Goal: Information Seeking & Learning: Learn about a topic

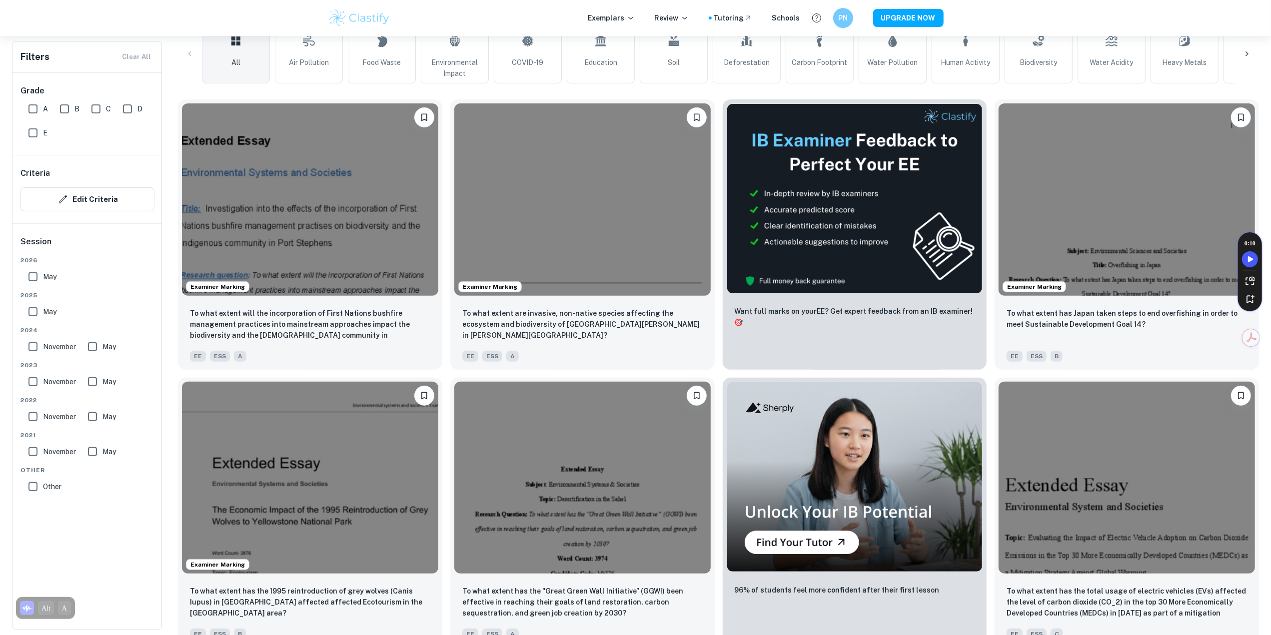
scroll to position [267, 0]
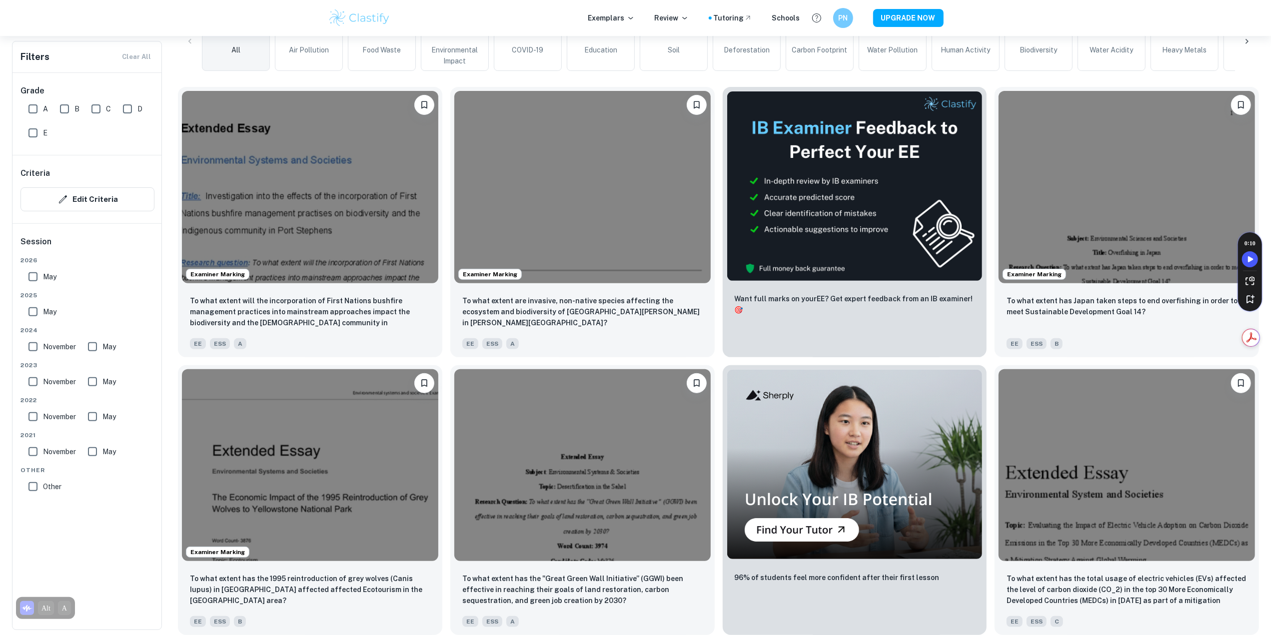
click at [1270, 305] on html "We value your privacy We use cookies to enhance your browsing experience, serve…" at bounding box center [635, 50] width 1271 height 635
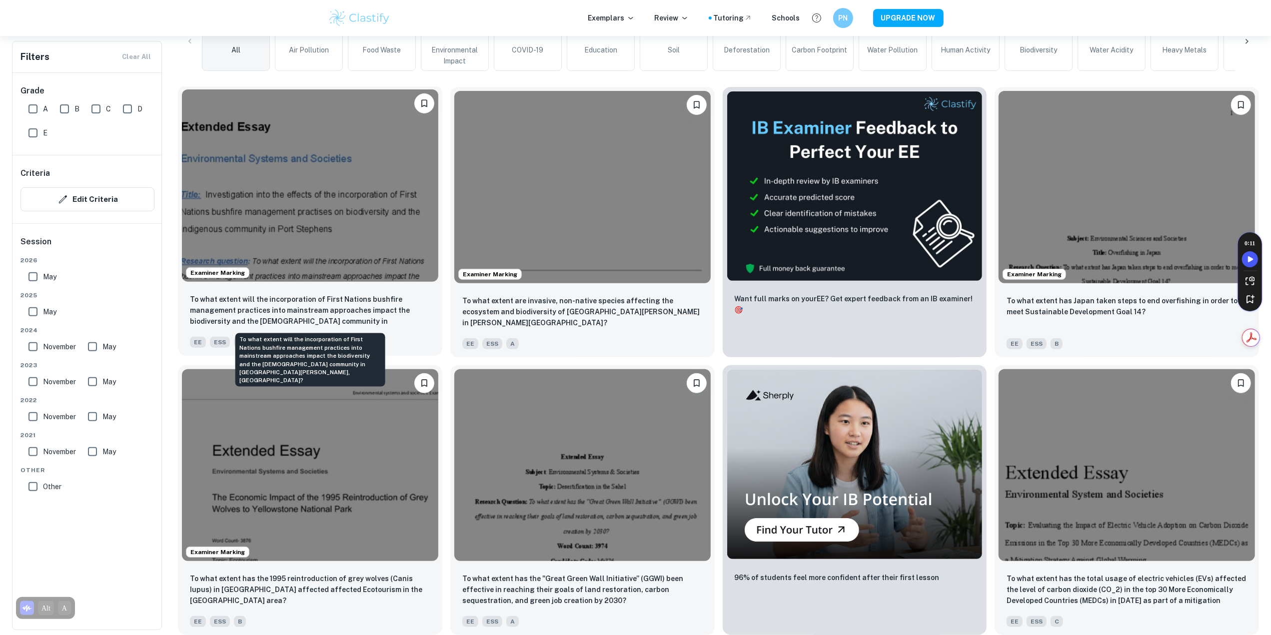
click at [349, 304] on p "To what extent will the incorporation of First Nations bushfire management prac…" at bounding box center [310, 311] width 240 height 34
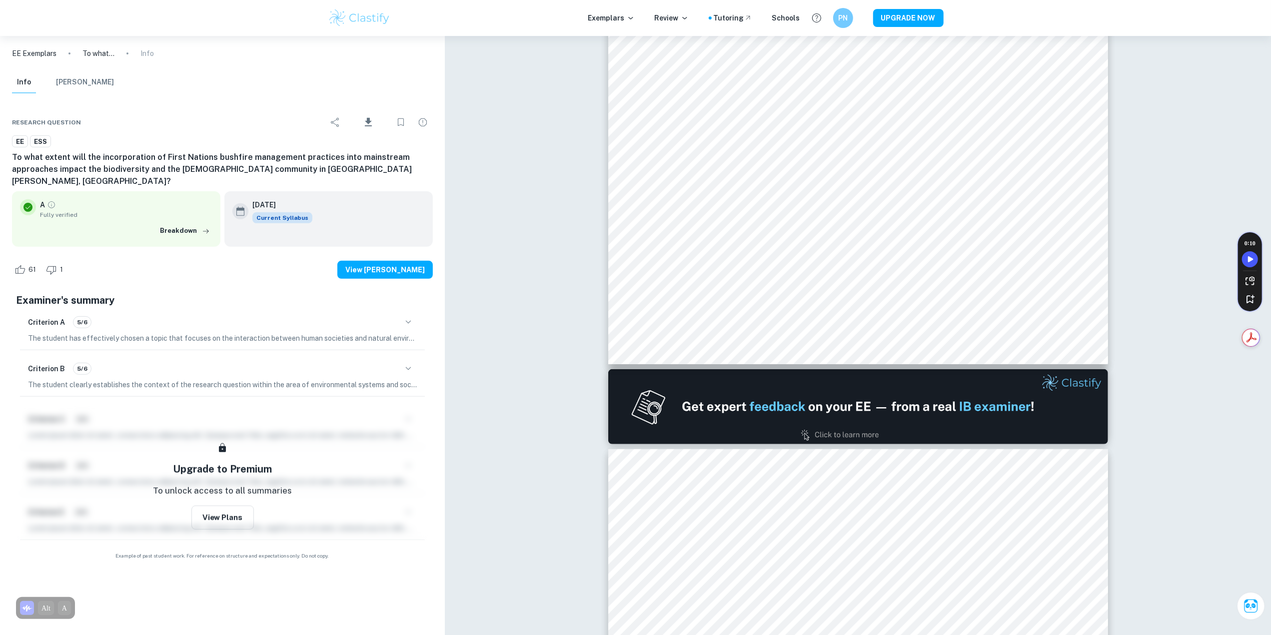
type input "1"
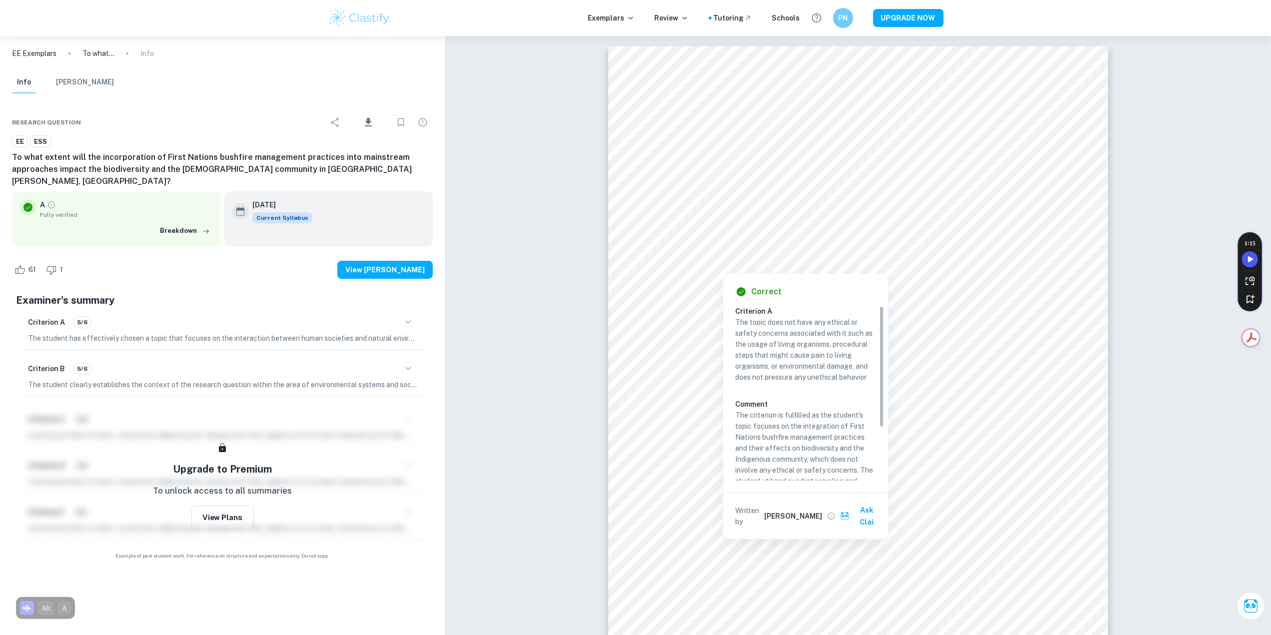
click at [950, 238] on div at bounding box center [971, 242] width 115 height 27
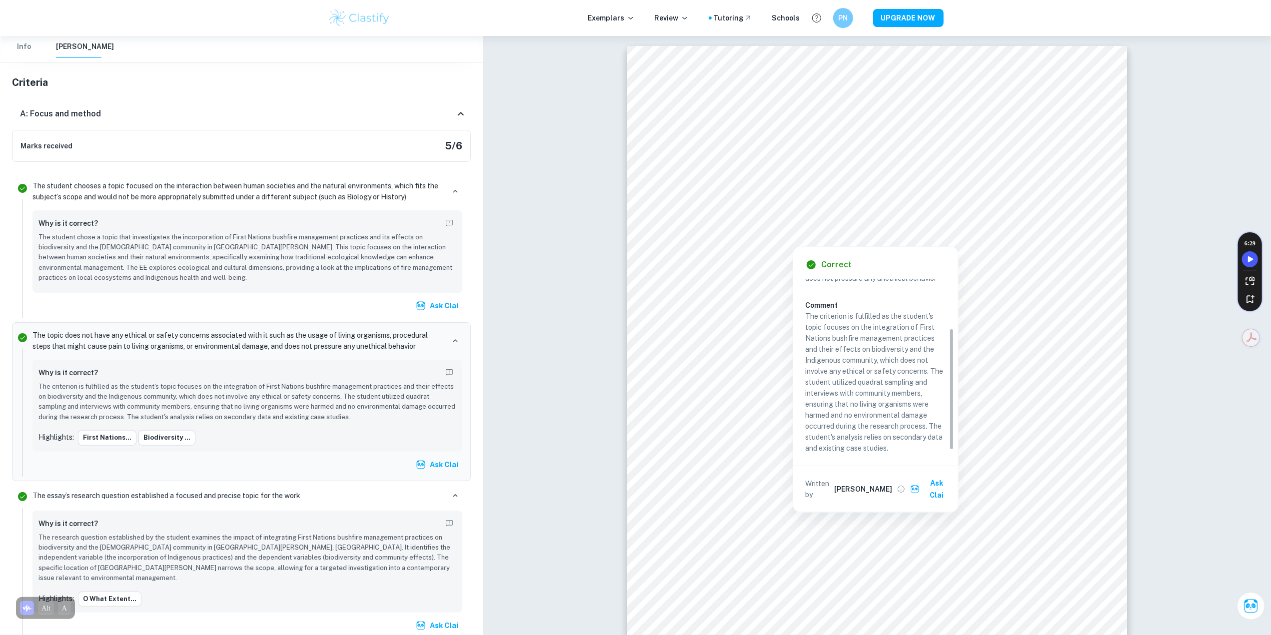
scroll to position [75, 0]
drag, startPoint x: 952, startPoint y: 320, endPoint x: 934, endPoint y: 359, distance: 42.7
click at [950, 380] on div "Criterion A The topic does not have any ethical or safety concerns associated w…" at bounding box center [879, 366] width 149 height 175
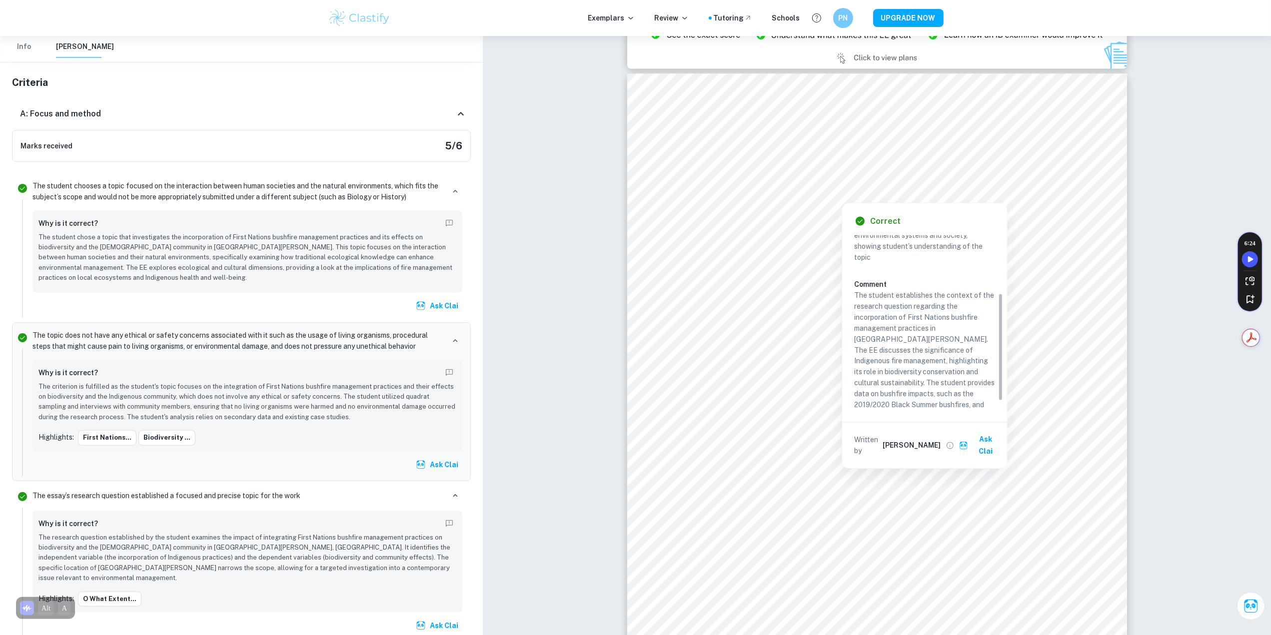
scroll to position [108, 0]
drag, startPoint x: 1000, startPoint y: 246, endPoint x: 978, endPoint y: 344, distance: 100.4
click at [978, 344] on div "Criterion B The essay clearly establishes the context of the research question …" at bounding box center [928, 322] width 149 height 175
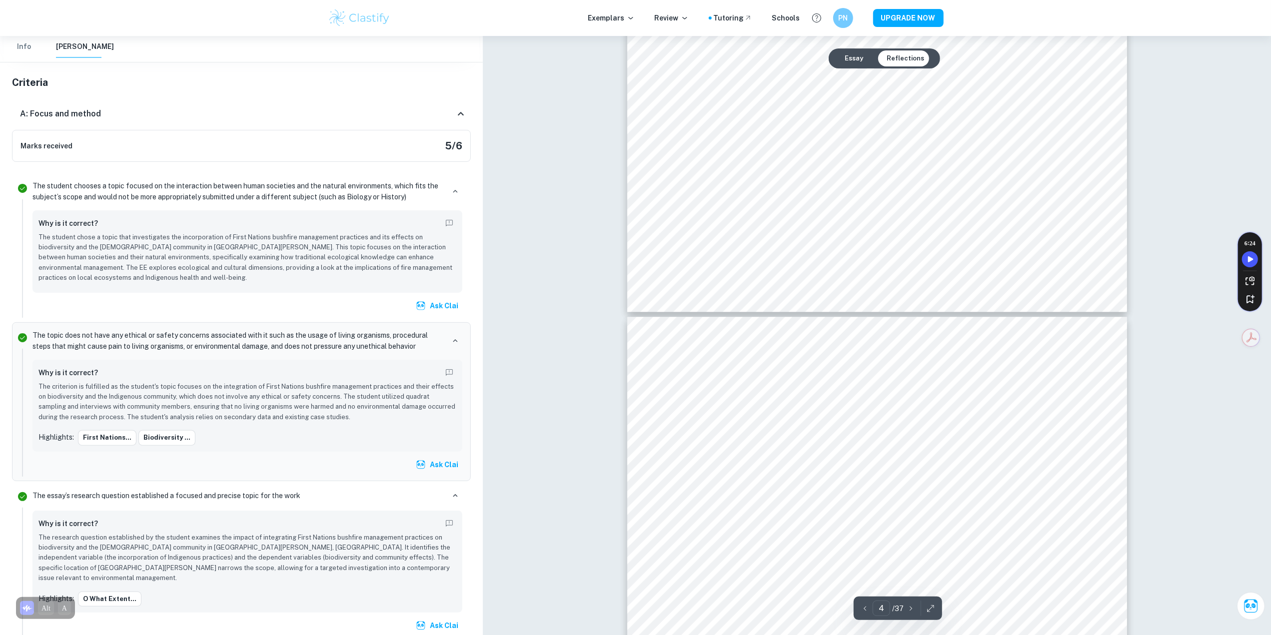
scroll to position [2664, 0]
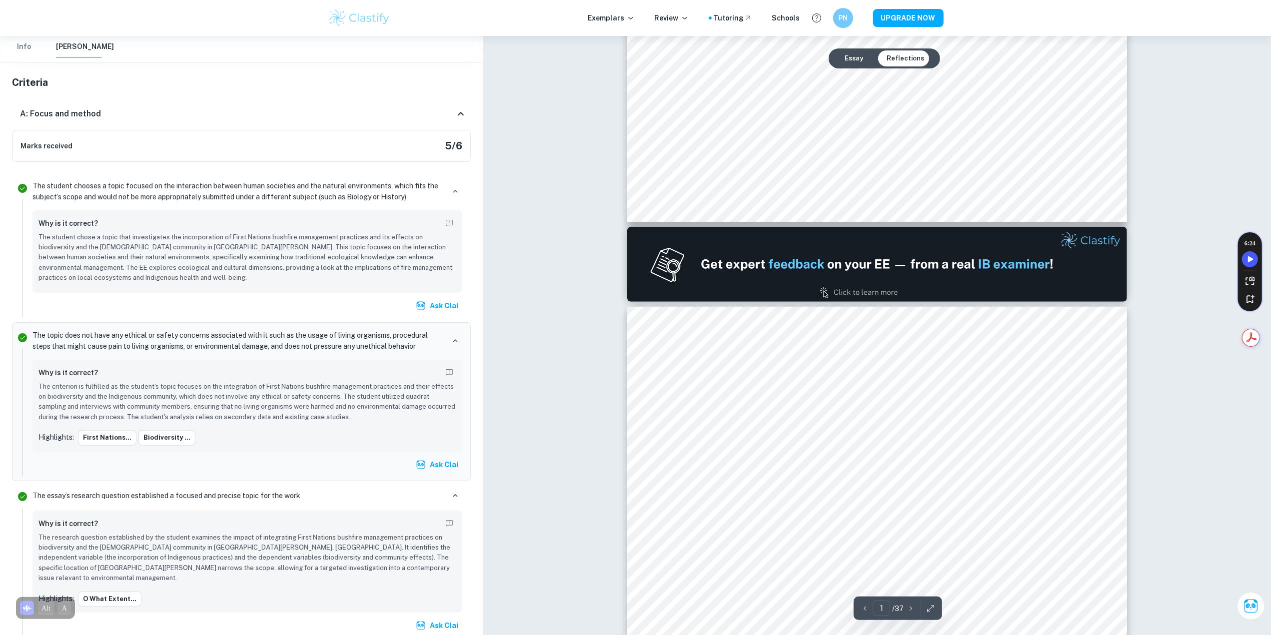
type input "2"
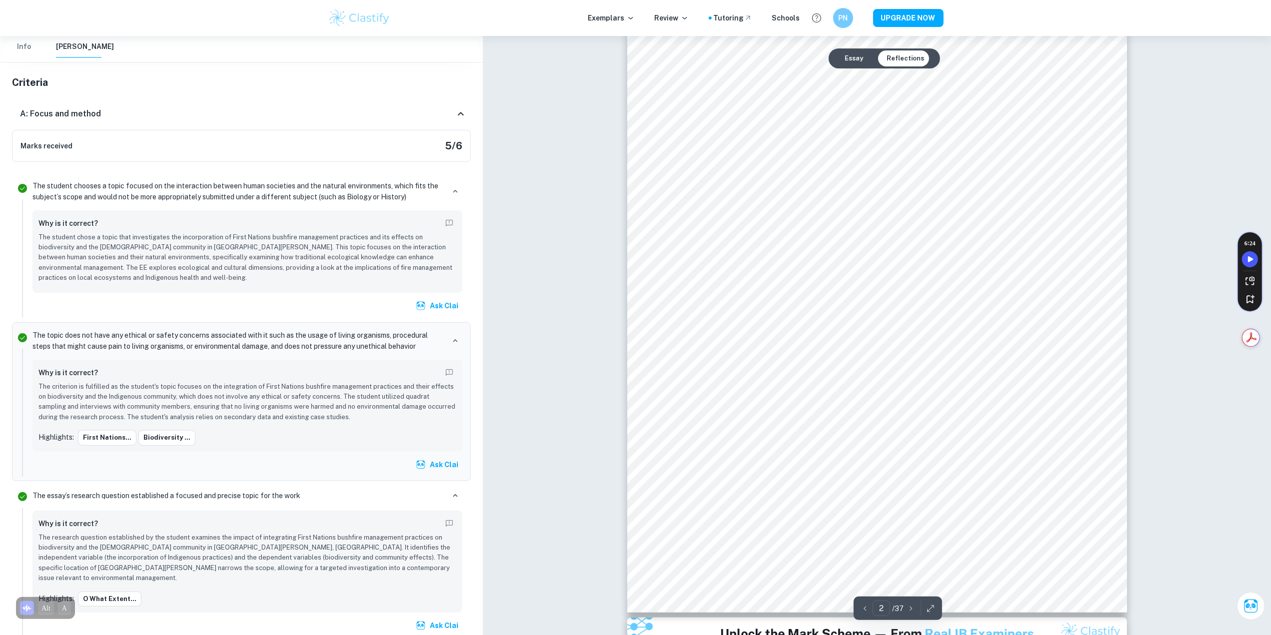
scroll to position [773, 0]
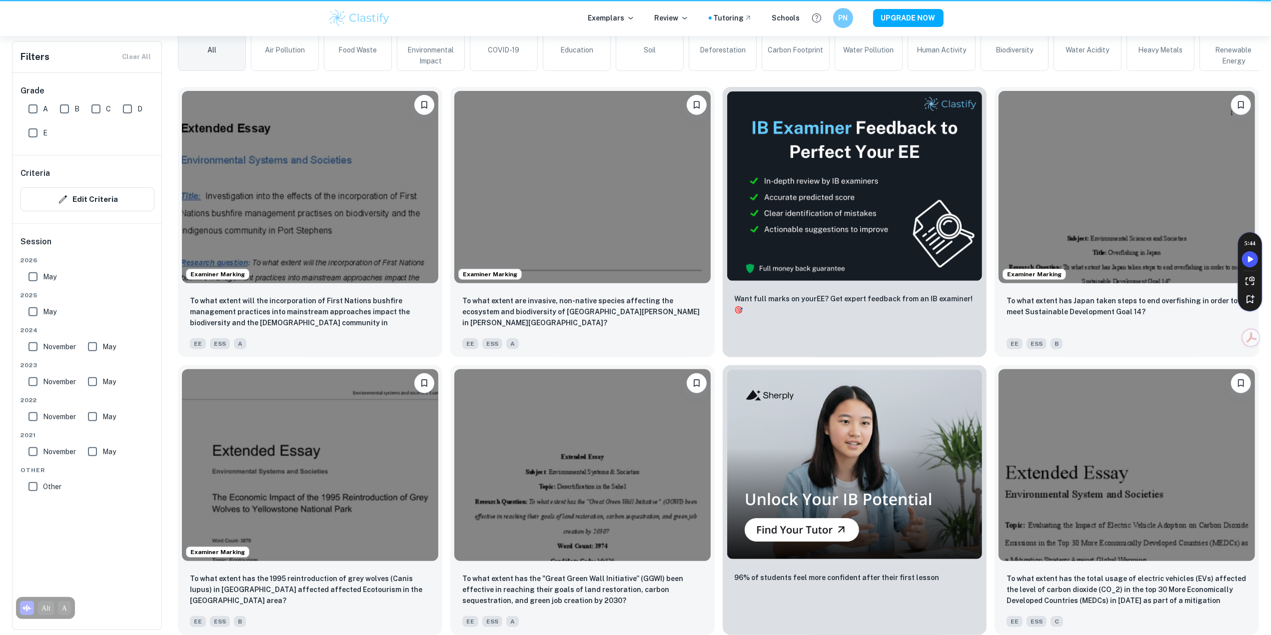
scroll to position [267, 0]
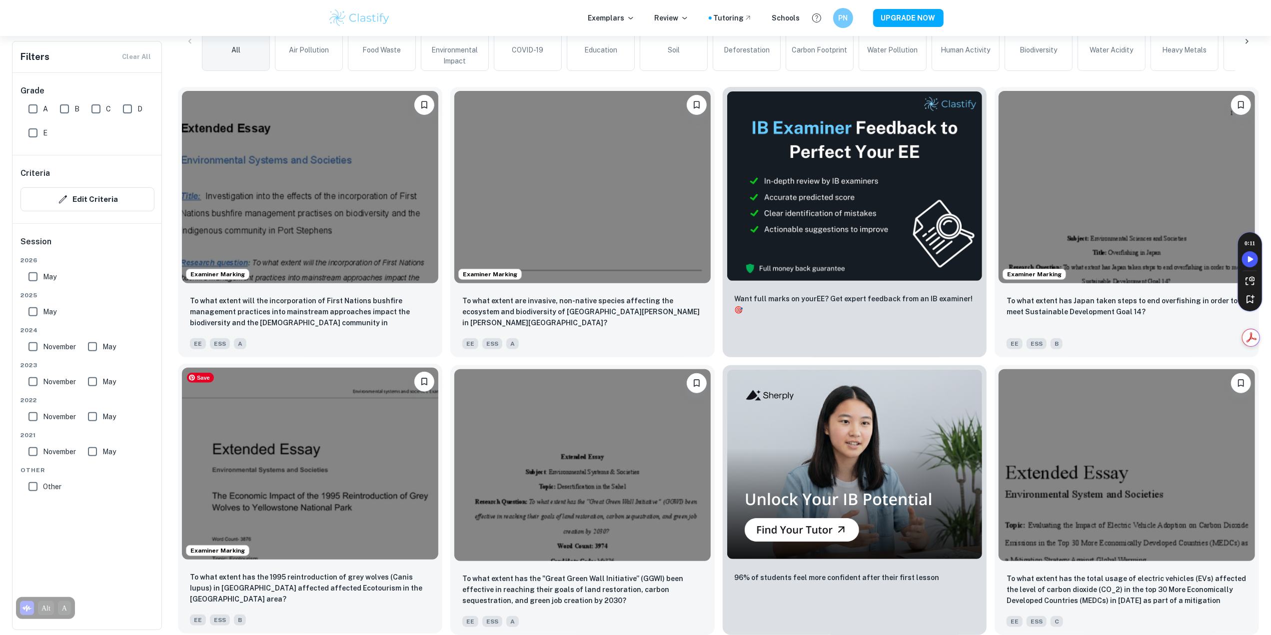
click at [337, 486] on img at bounding box center [310, 464] width 256 height 192
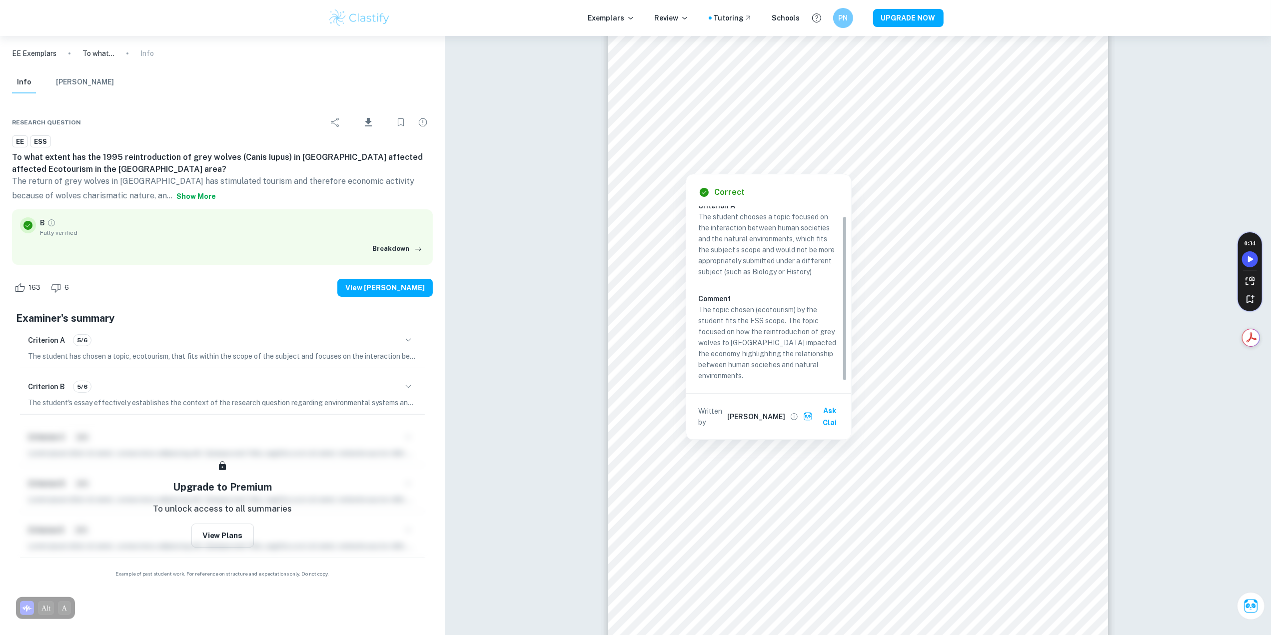
scroll to position [9, 0]
drag, startPoint x: 844, startPoint y: 220, endPoint x: 846, endPoint y: 242, distance: 22.1
click at [846, 242] on div "Criterion A The student chooses a topic focused on the interaction between huma…" at bounding box center [772, 293] width 149 height 175
drag, startPoint x: 755, startPoint y: 330, endPoint x: 815, endPoint y: 326, distance: 60.6
click at [815, 326] on p "The topic chosen (ecotourism) by the student fits the ESS scope. The topic focu…" at bounding box center [768, 339] width 141 height 77
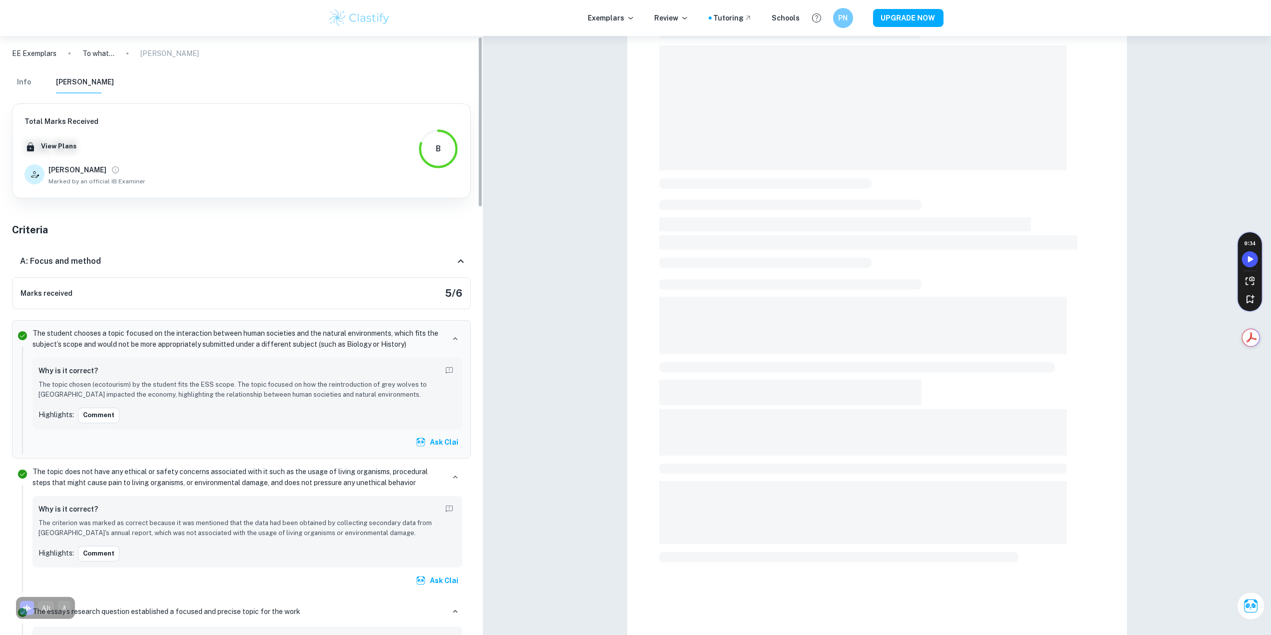
scroll to position [2, 0]
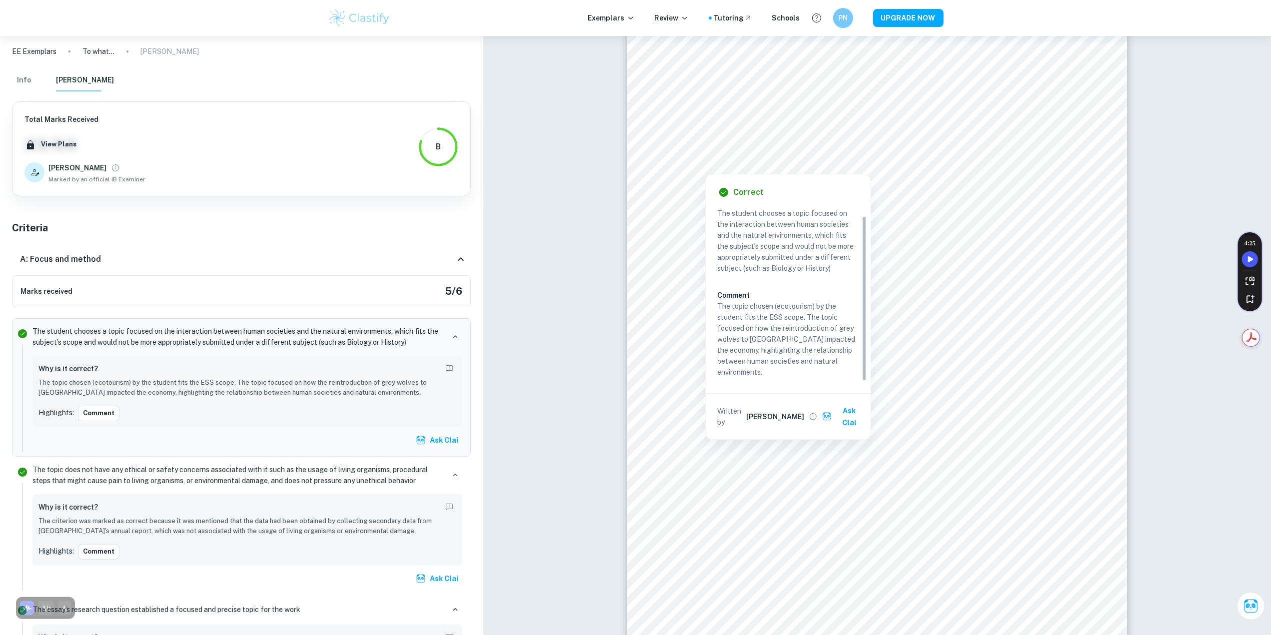
drag, startPoint x: 861, startPoint y: 252, endPoint x: 861, endPoint y: 264, distance: 11.5
click at [861, 264] on div "Criterion A The student chooses a topic focused on the interaction between huma…" at bounding box center [792, 293] width 149 height 175
